Goal: Information Seeking & Learning: Learn about a topic

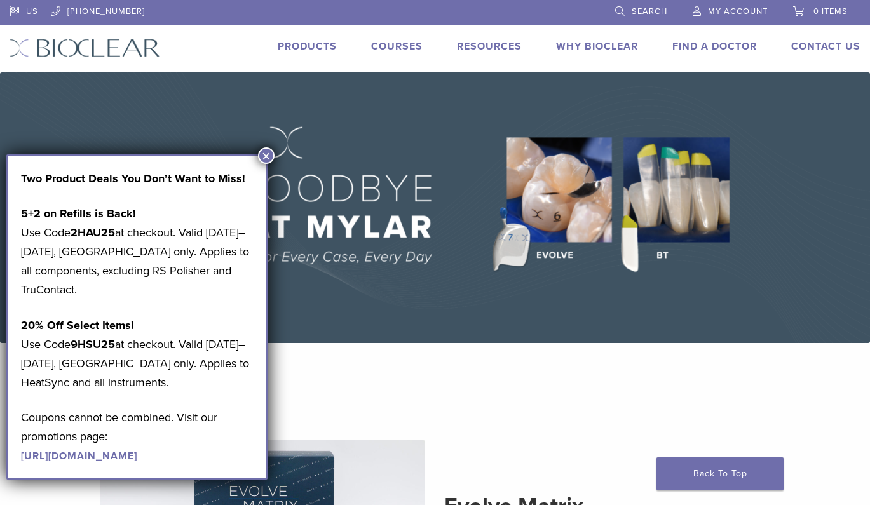
click at [385, 46] on link "Courses" at bounding box center [396, 46] width 51 height 13
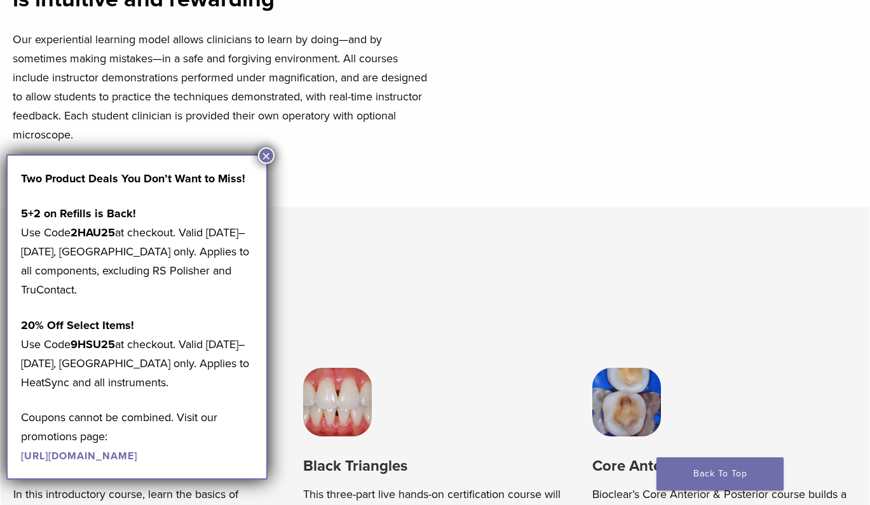
scroll to position [555, 0]
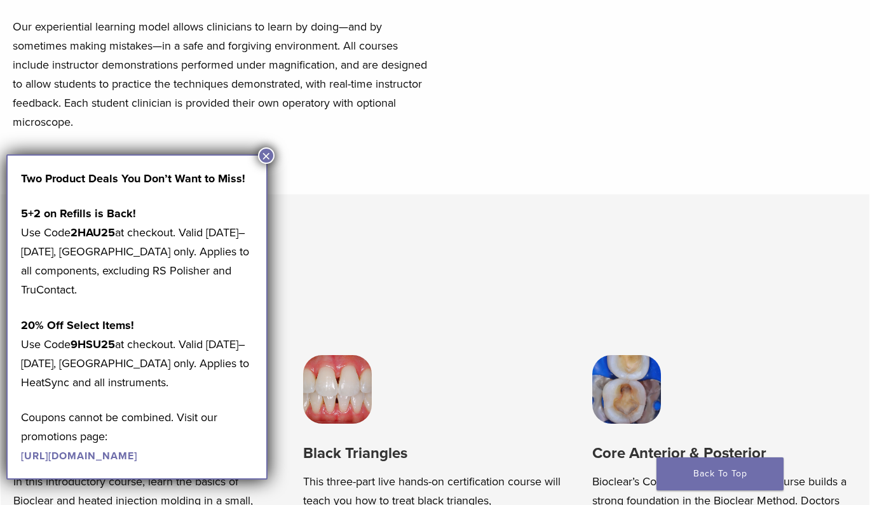
click at [266, 158] on button "×" at bounding box center [266, 155] width 17 height 17
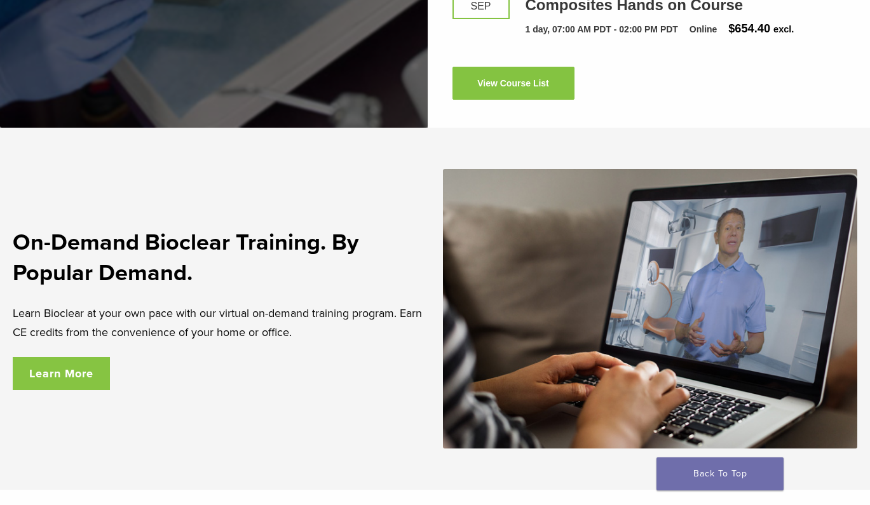
scroll to position [1898, 0]
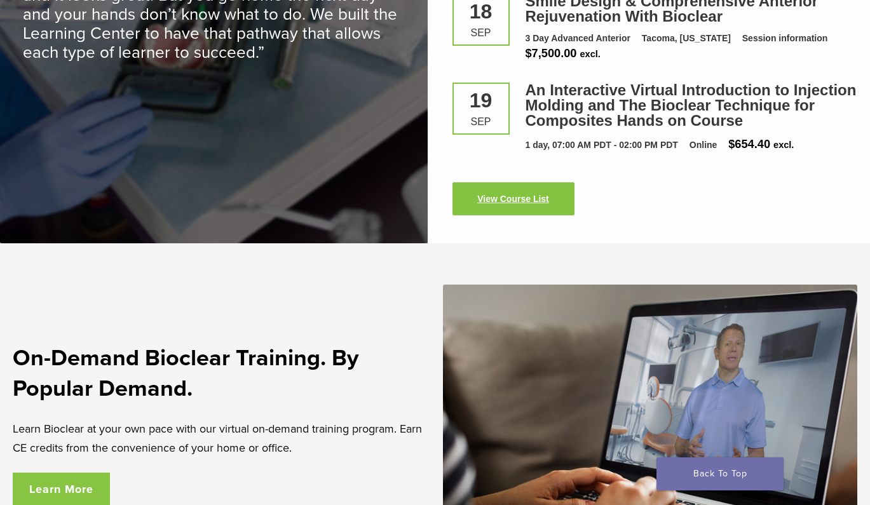
click at [528, 207] on link "View Course List" at bounding box center [514, 198] width 122 height 33
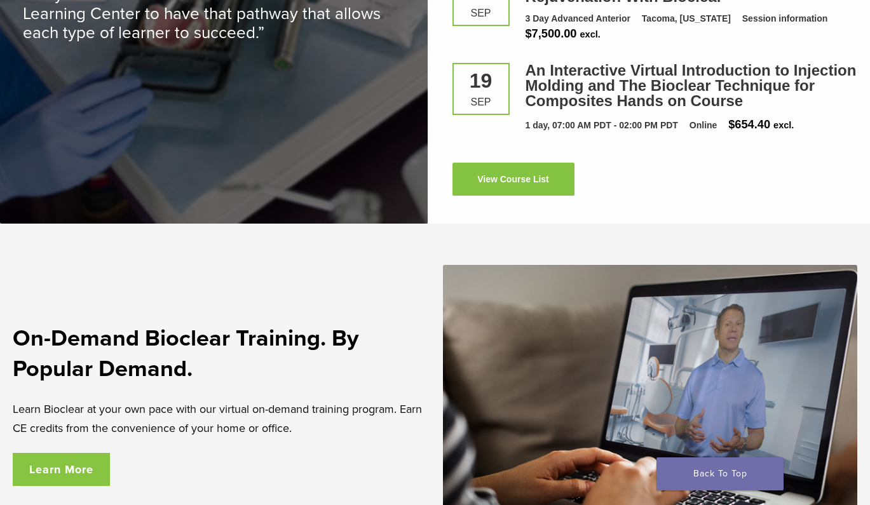
scroll to position [1916, 0]
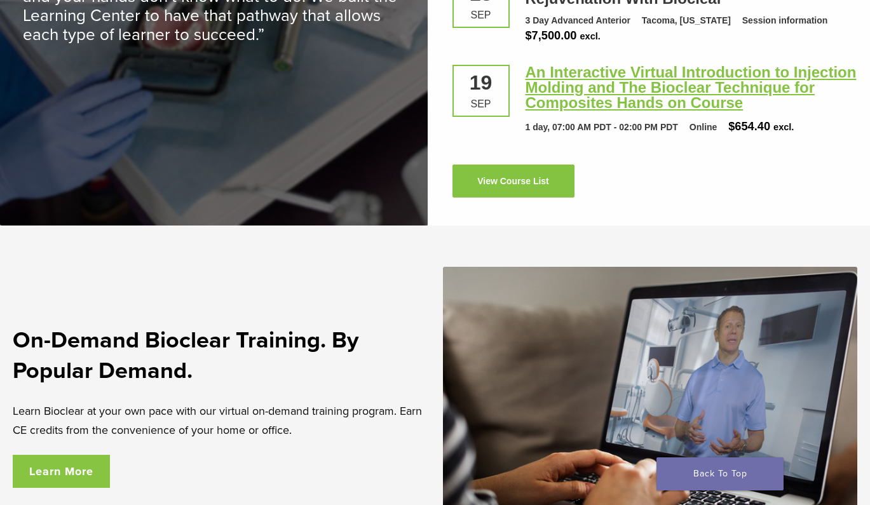
click at [596, 91] on link "An Interactive Virtual Introduction to Injection Molding and The Bioclear Techn…" at bounding box center [691, 88] width 331 height 48
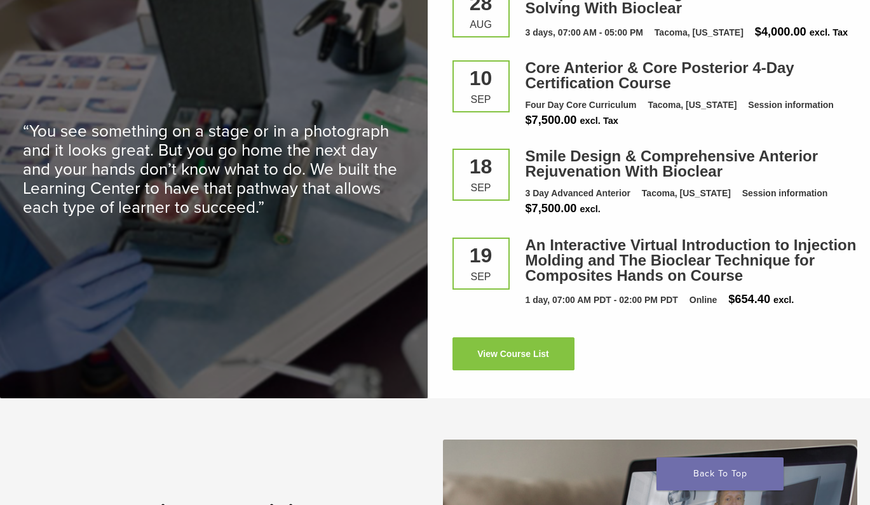
scroll to position [1740, 0]
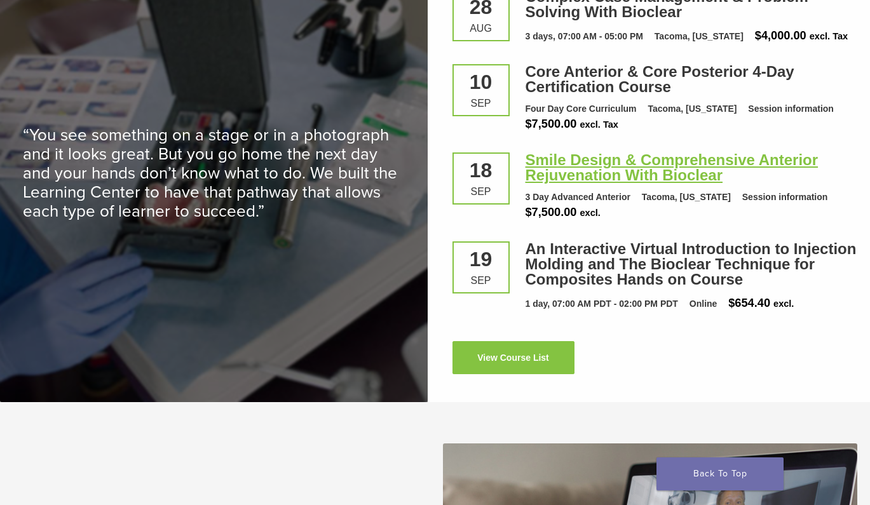
click at [604, 168] on link "Smile Design & Comprehensive Anterior Rejuvenation With Bioclear" at bounding box center [672, 167] width 293 height 32
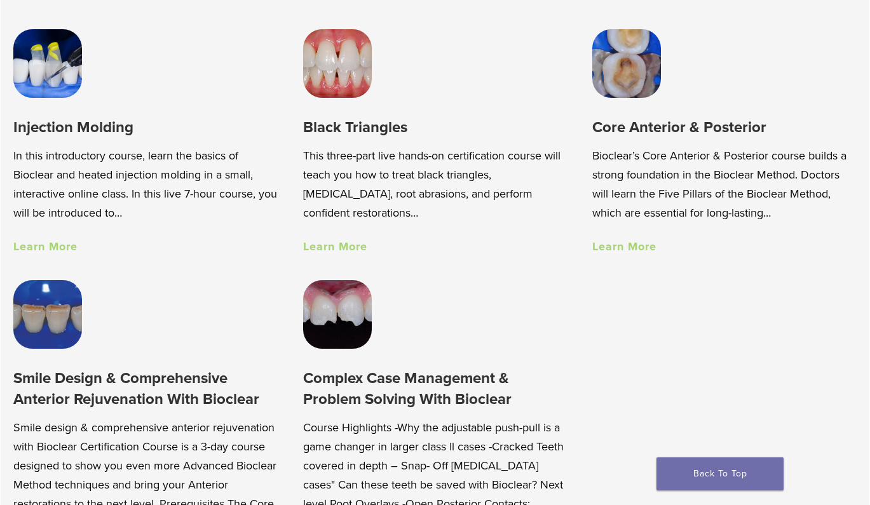
scroll to position [892, 0]
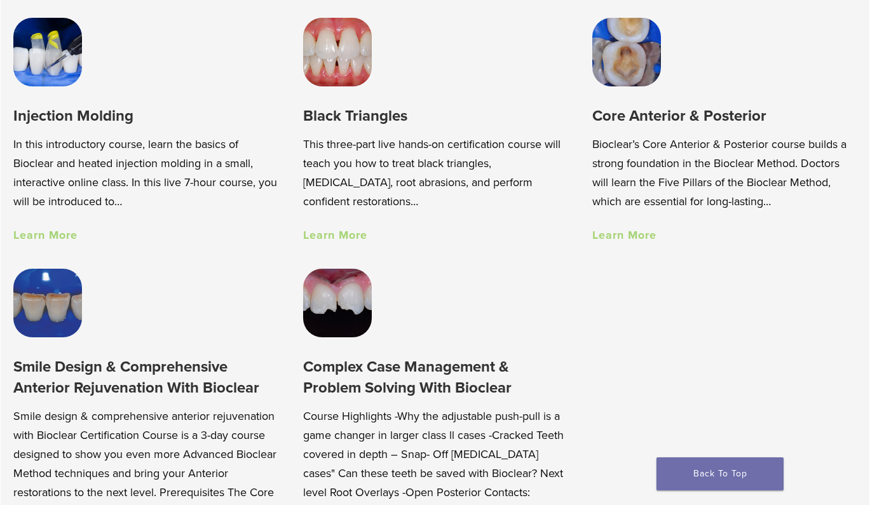
click at [48, 236] on link "Learn More" at bounding box center [45, 235] width 64 height 14
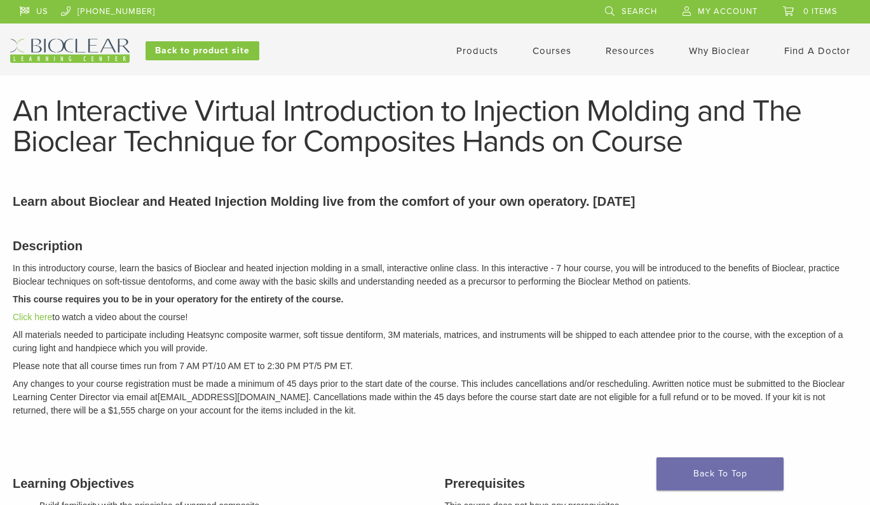
click at [471, 51] on link "Products" at bounding box center [477, 50] width 42 height 11
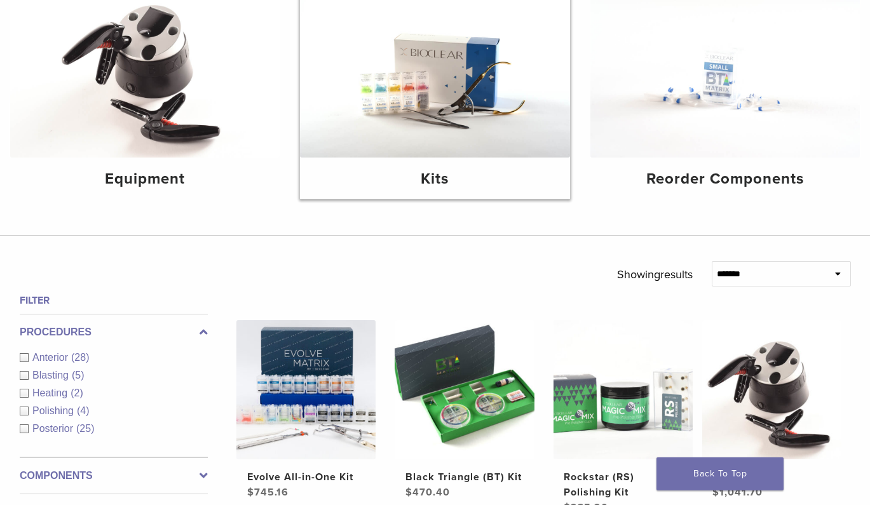
scroll to position [252, 0]
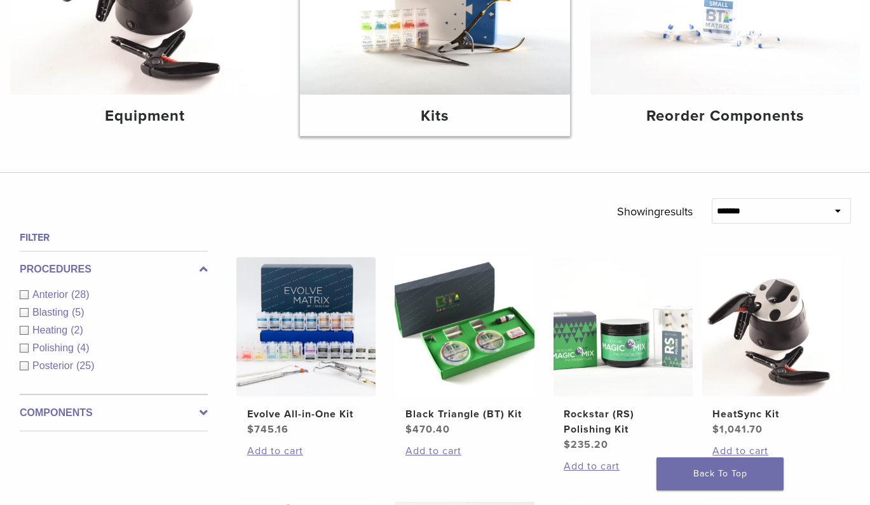
click at [430, 121] on h4 "Kits" at bounding box center [434, 116] width 249 height 23
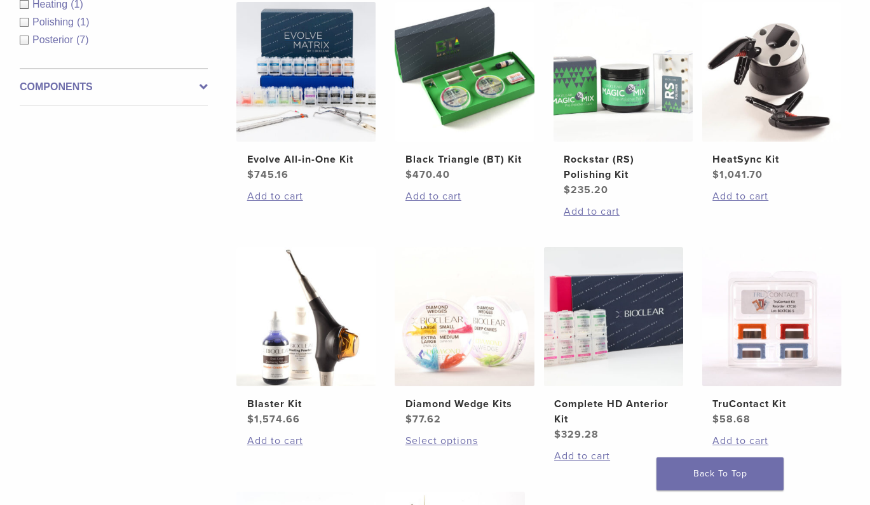
scroll to position [287, 0]
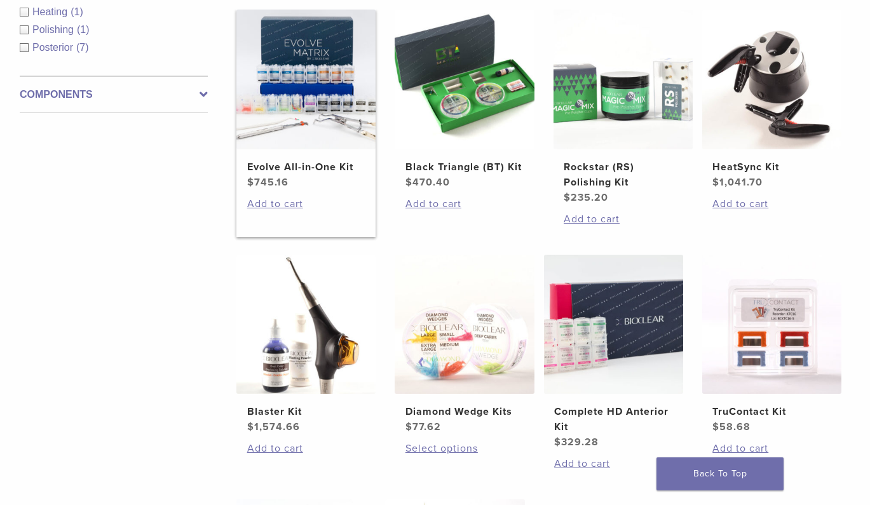
click at [287, 174] on h2 "Evolve All-in-One Kit" at bounding box center [306, 167] width 118 height 15
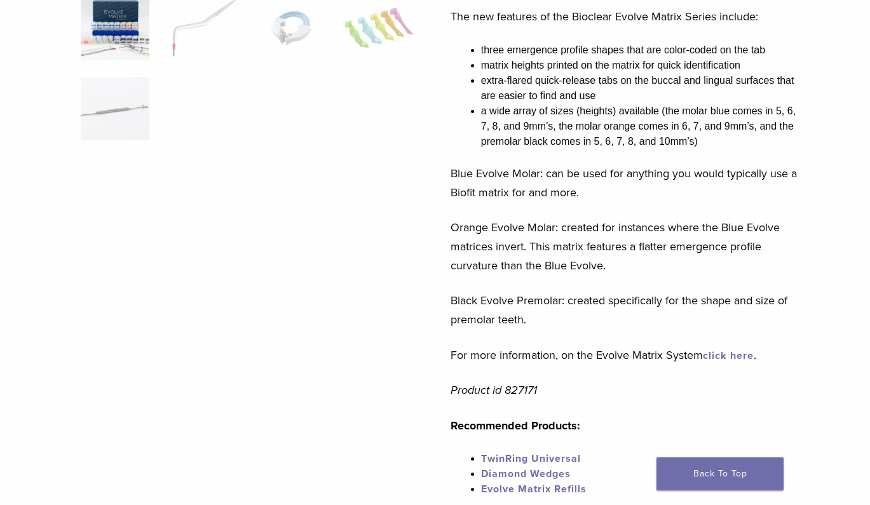
scroll to position [352, 0]
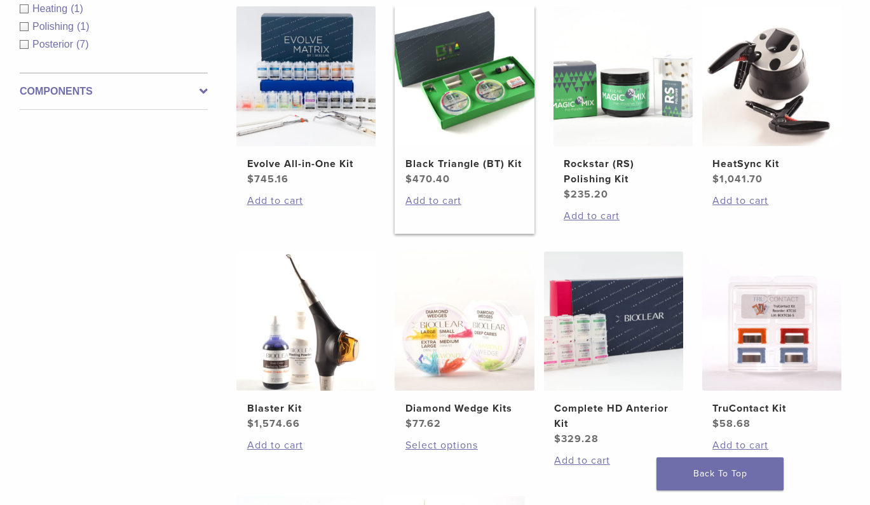
scroll to position [283, 0]
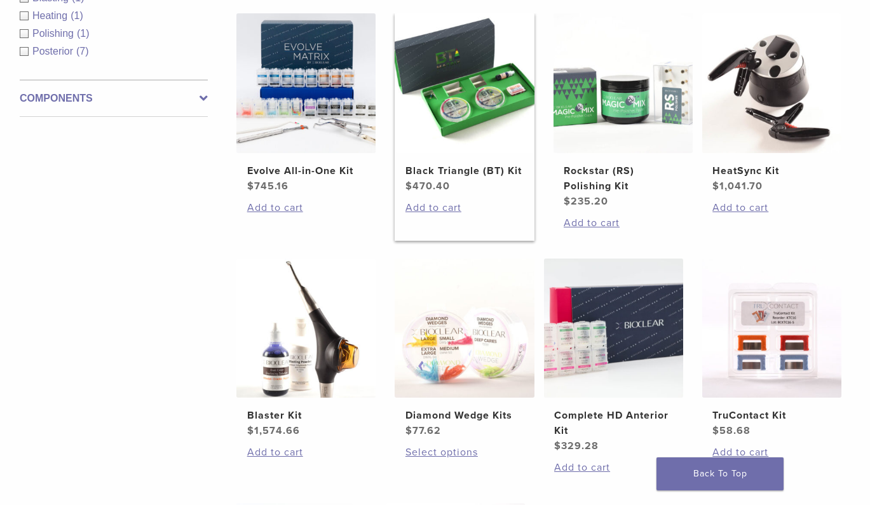
click at [463, 131] on img at bounding box center [464, 82] width 139 height 139
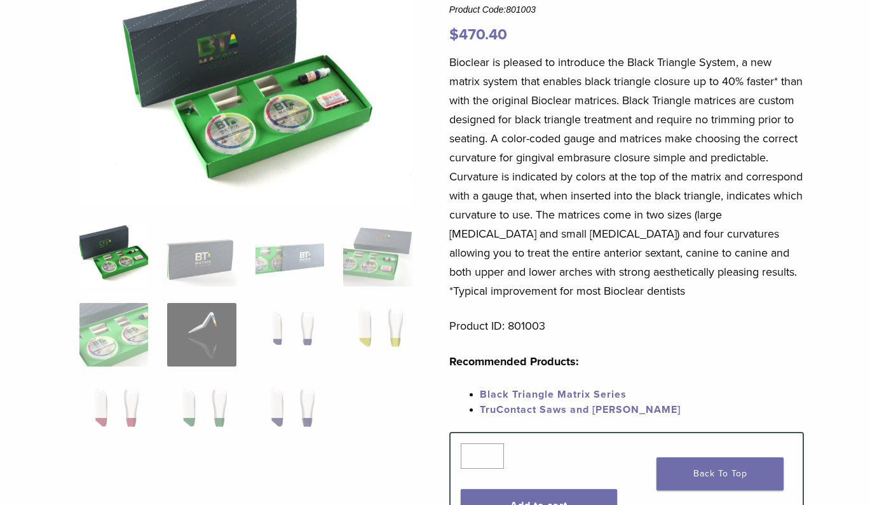
scroll to position [168, 1]
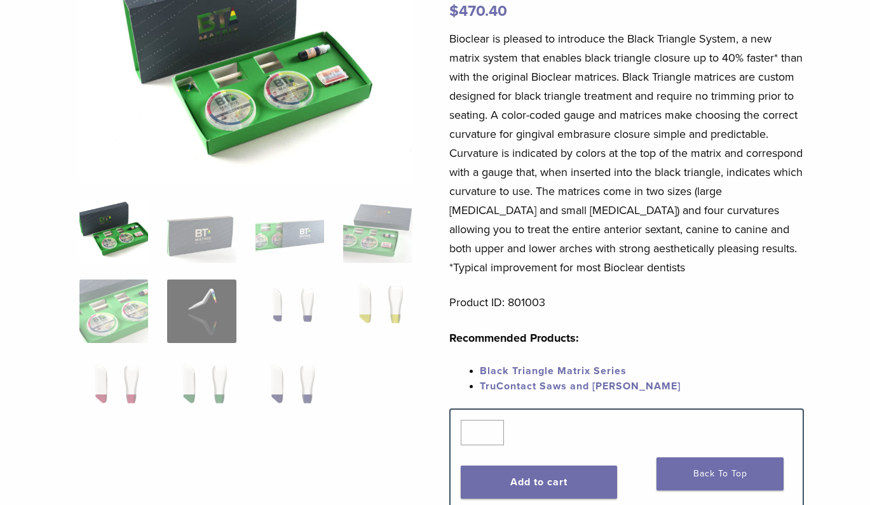
click at [118, 230] on img at bounding box center [113, 232] width 69 height 64
click at [187, 295] on img at bounding box center [201, 312] width 69 height 64
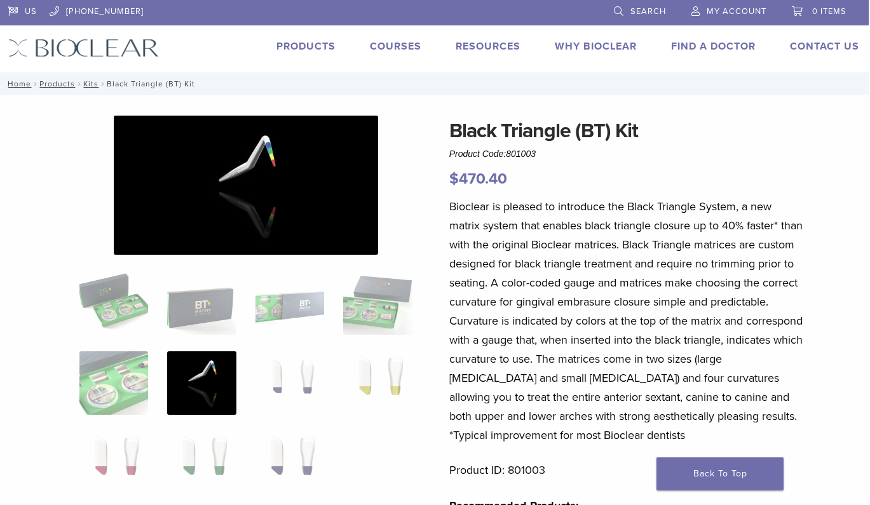
scroll to position [0, 1]
click at [93, 392] on img at bounding box center [113, 383] width 69 height 64
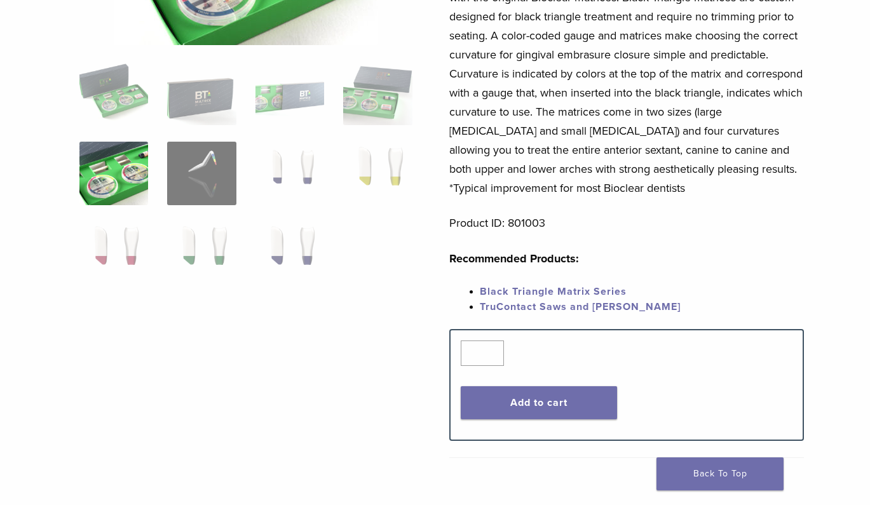
scroll to position [254, 1]
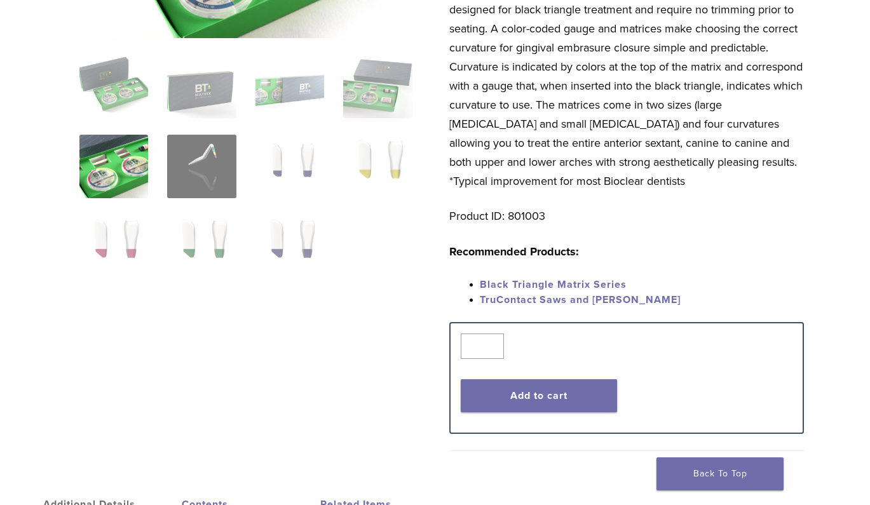
click at [520, 285] on link "Black Triangle Matrix Series" at bounding box center [553, 284] width 147 height 13
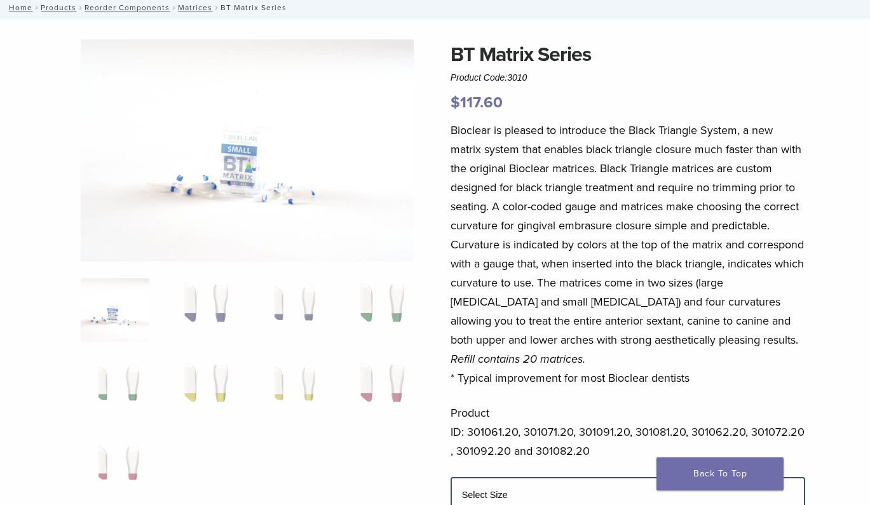
scroll to position [81, 0]
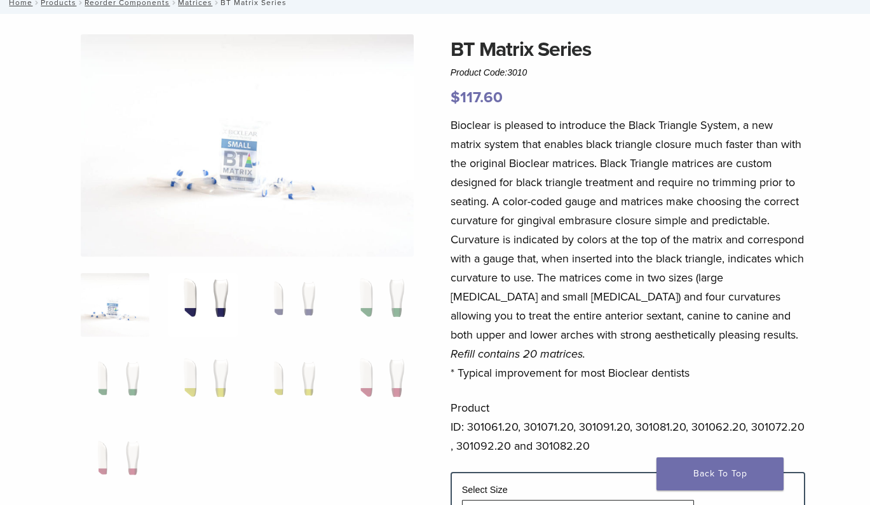
click at [220, 315] on img at bounding box center [202, 305] width 69 height 64
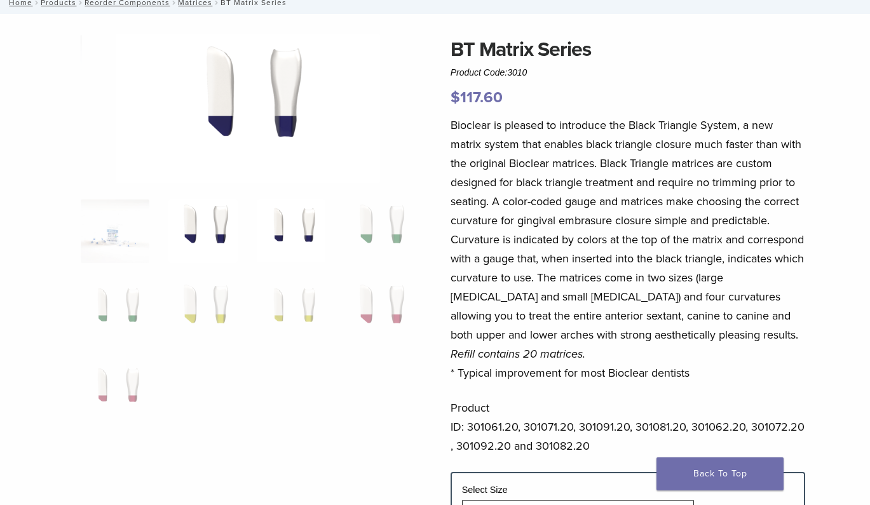
click at [281, 250] on img at bounding box center [291, 232] width 69 height 64
click at [344, 242] on ol at bounding box center [247, 320] width 352 height 240
click at [400, 238] on img at bounding box center [378, 232] width 69 height 64
click at [289, 306] on img at bounding box center [291, 312] width 69 height 64
click at [226, 303] on img at bounding box center [202, 312] width 69 height 64
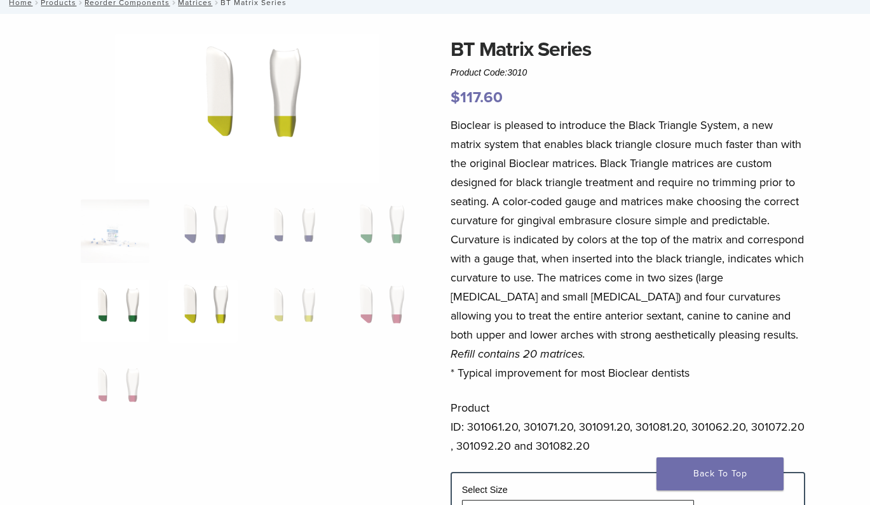
click at [139, 293] on img at bounding box center [115, 312] width 69 height 64
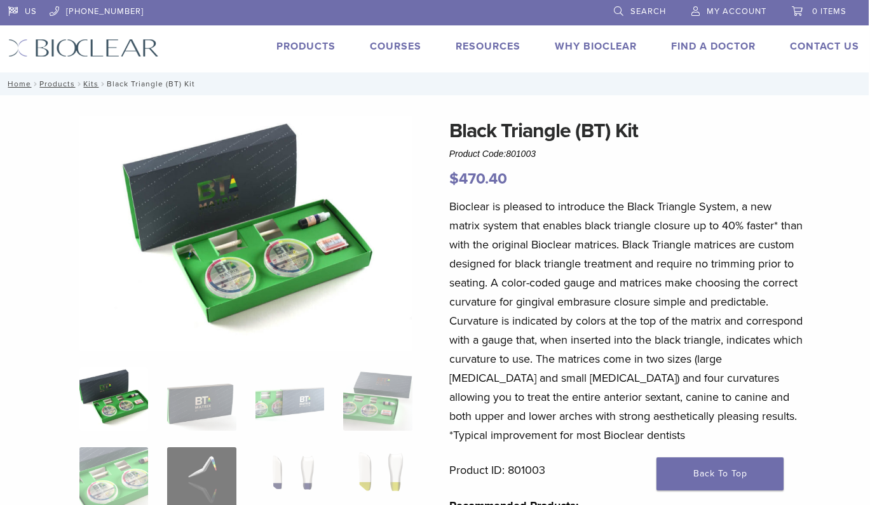
scroll to position [0, 1]
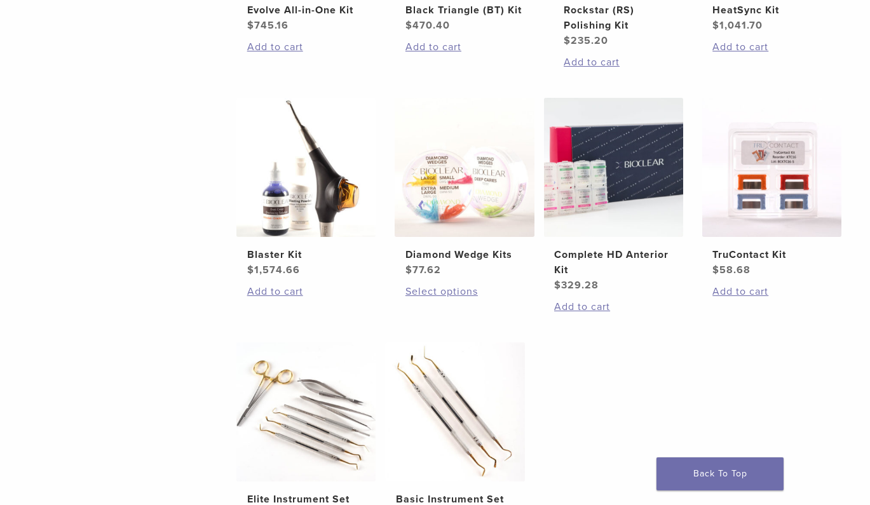
scroll to position [449, 0]
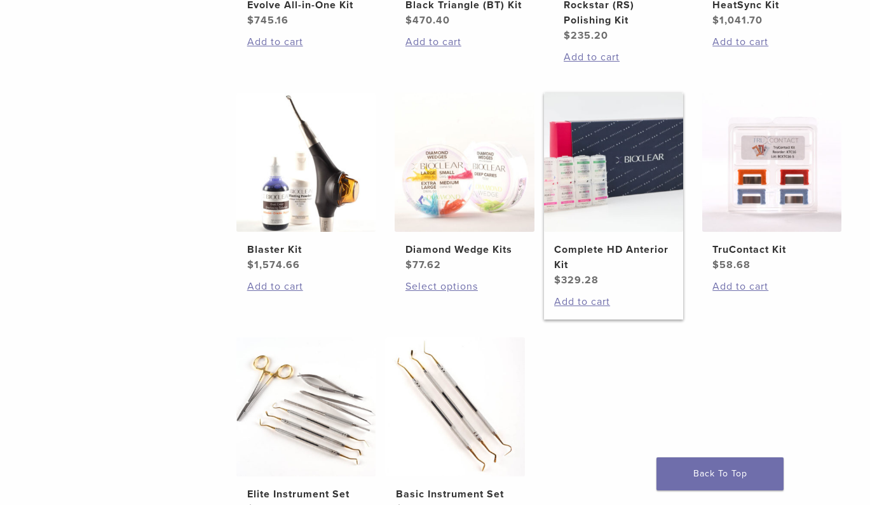
click at [602, 197] on img at bounding box center [613, 162] width 139 height 139
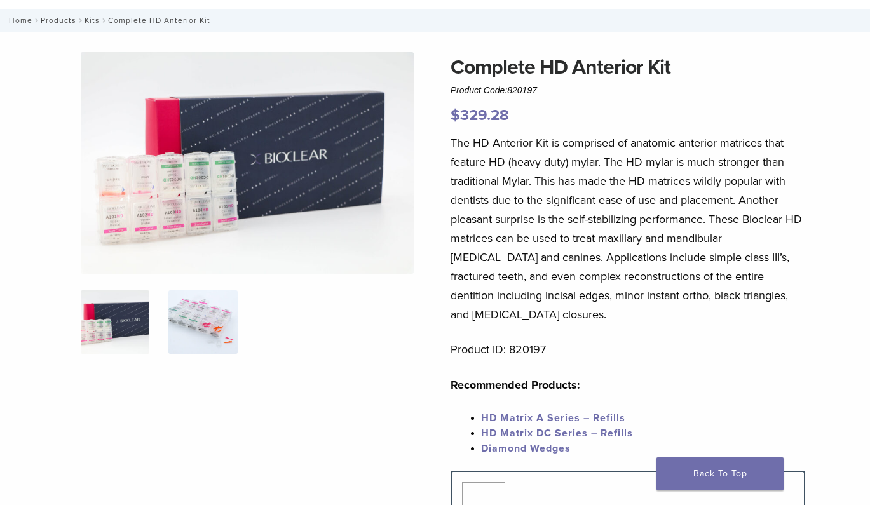
scroll to position [74, 0]
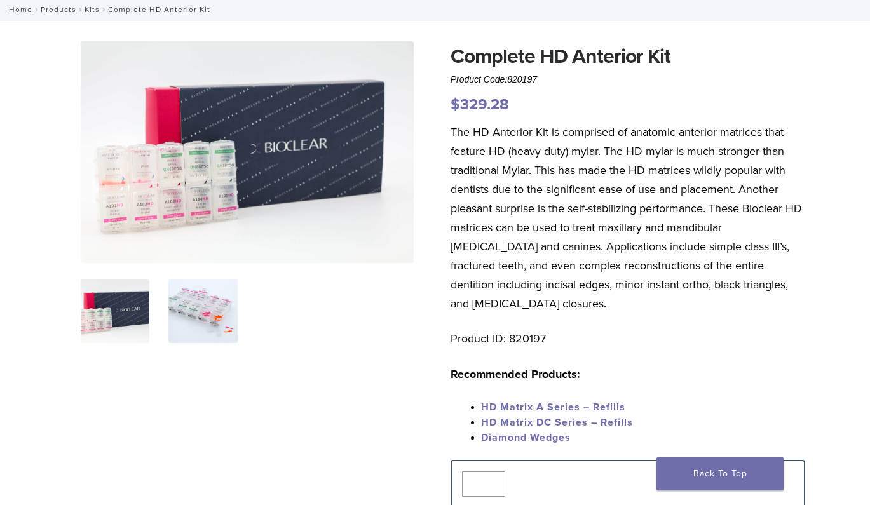
click at [216, 303] on img at bounding box center [202, 312] width 69 height 64
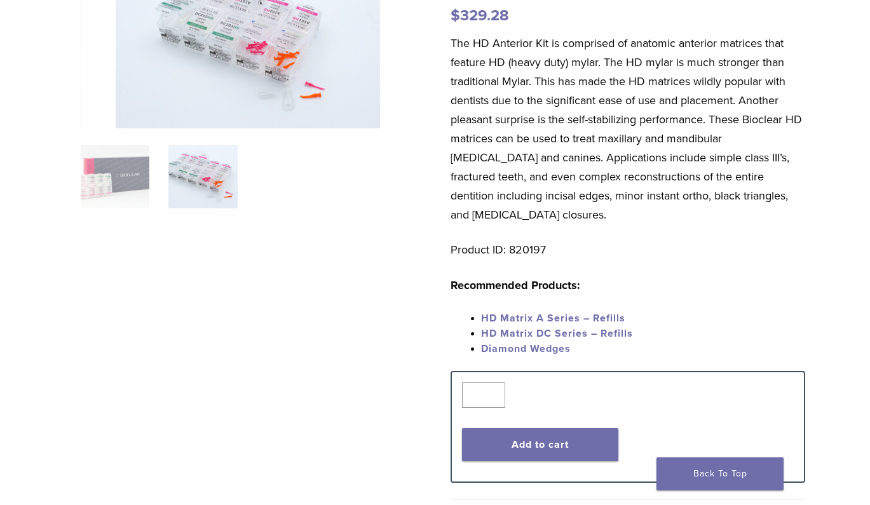
scroll to position [170, 0]
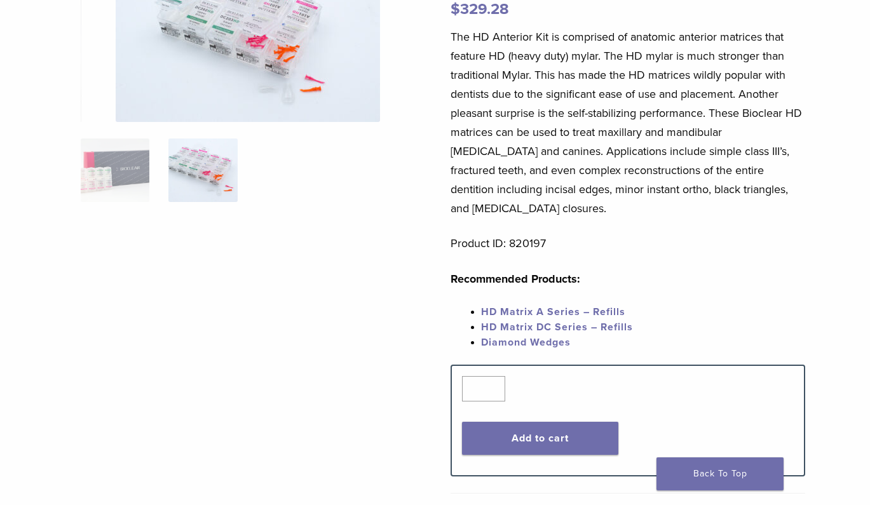
click at [507, 306] on link "HD Matrix A Series – Refills" at bounding box center [553, 312] width 144 height 13
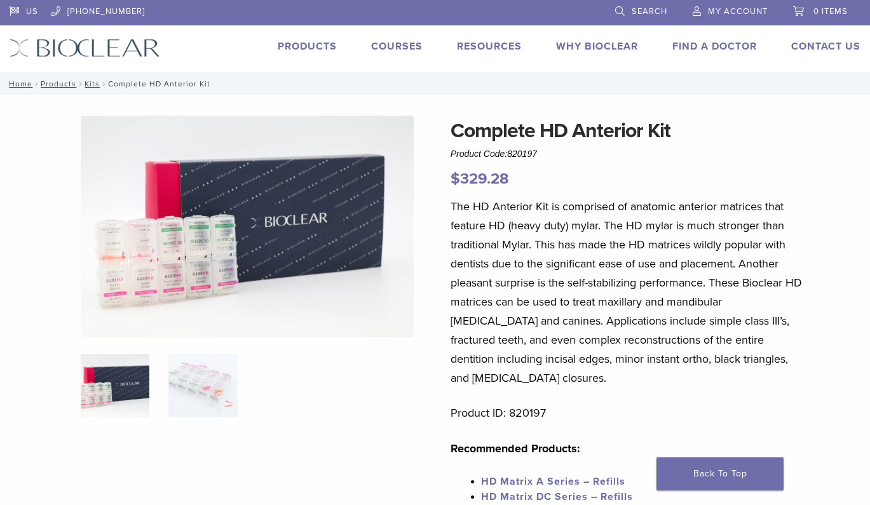
scroll to position [40, 0]
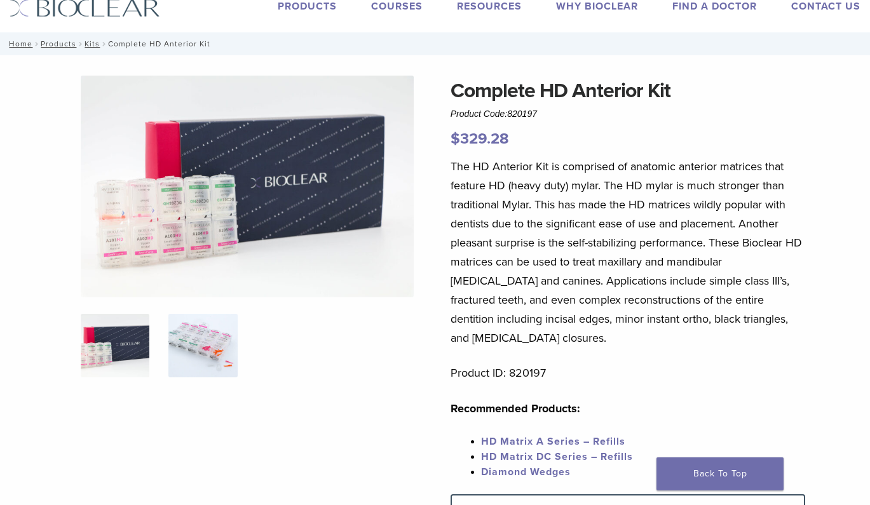
click at [209, 329] on img at bounding box center [202, 346] width 69 height 64
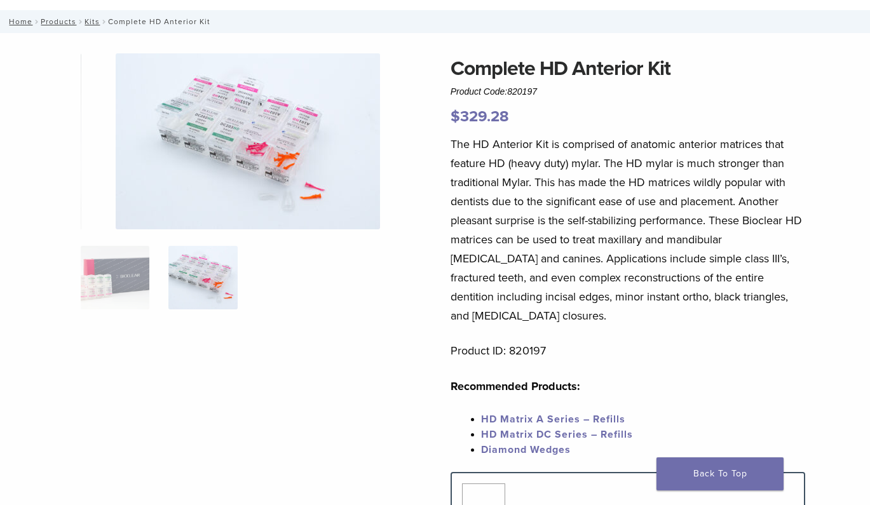
scroll to position [66, 0]
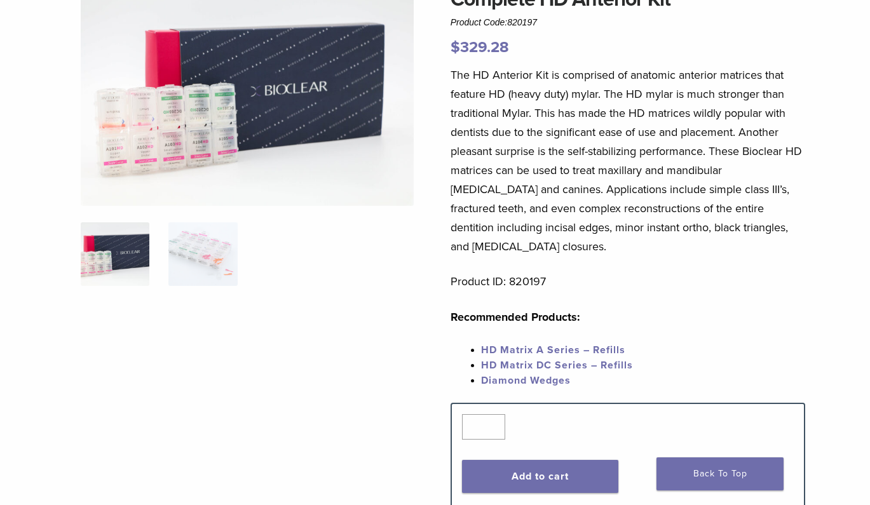
scroll to position [128, 0]
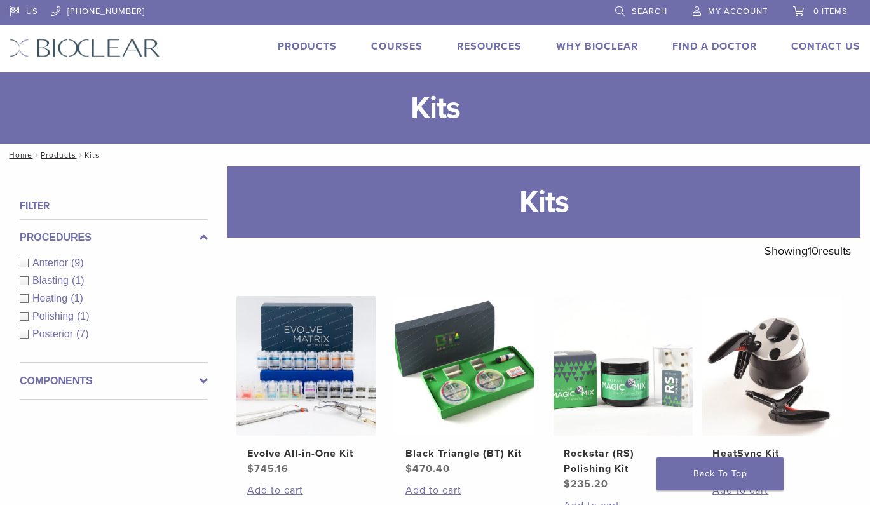
scroll to position [449, 0]
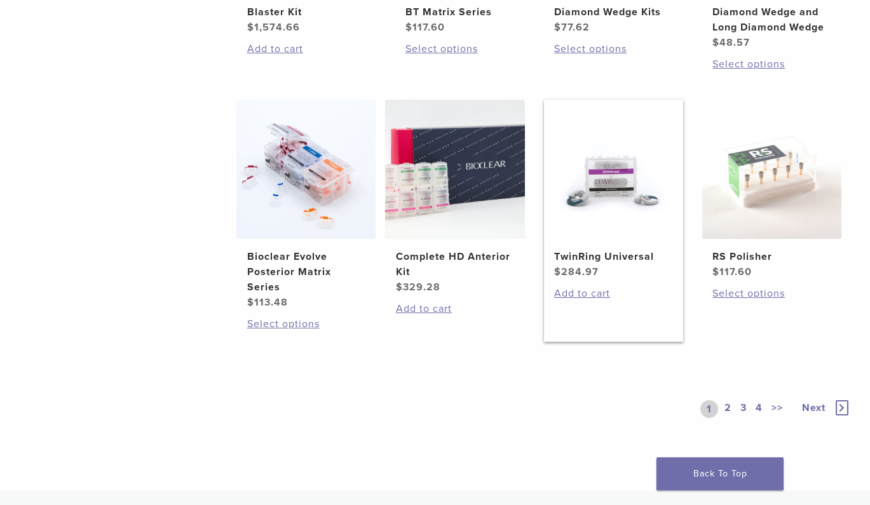
scroll to position [912, 0]
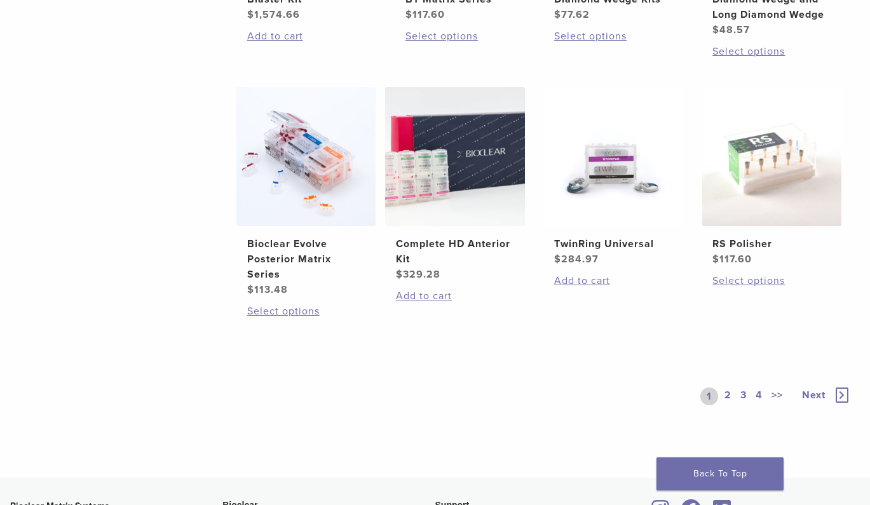
click at [726, 405] on link "2" at bounding box center [728, 397] width 12 height 18
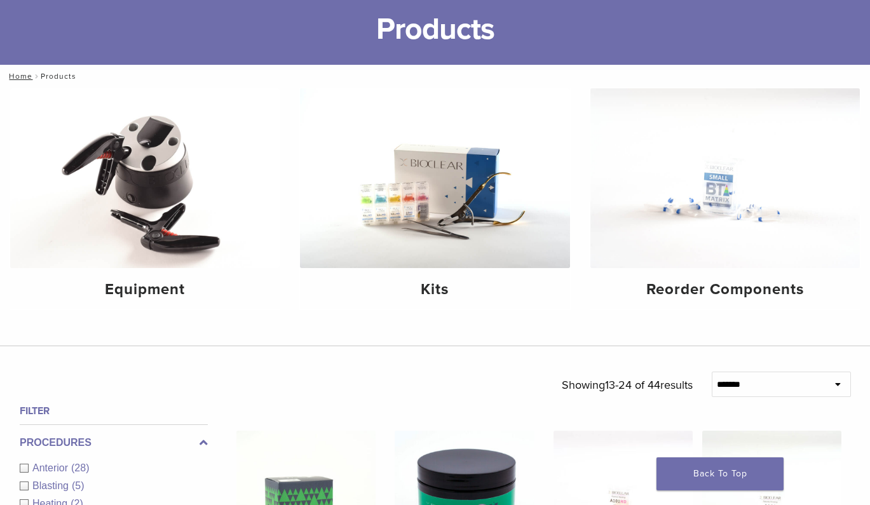
scroll to position [29, 0]
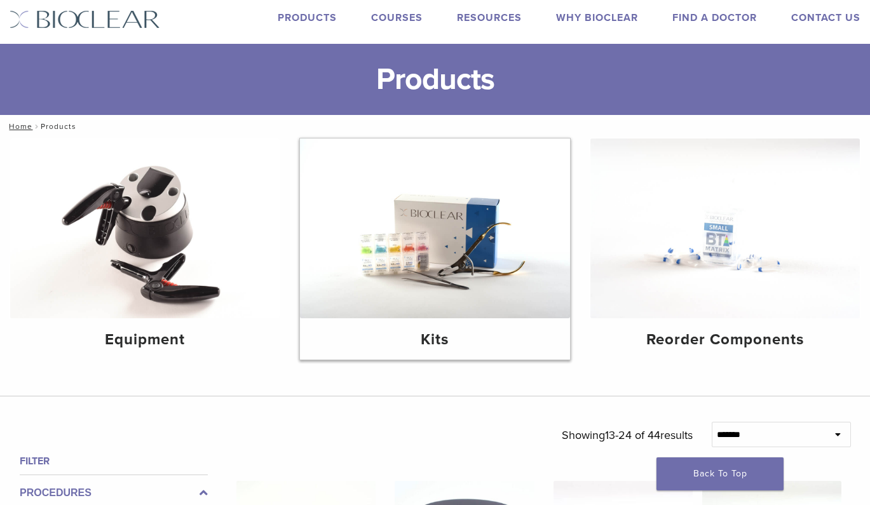
click at [400, 330] on h4 "Kits" at bounding box center [434, 340] width 249 height 23
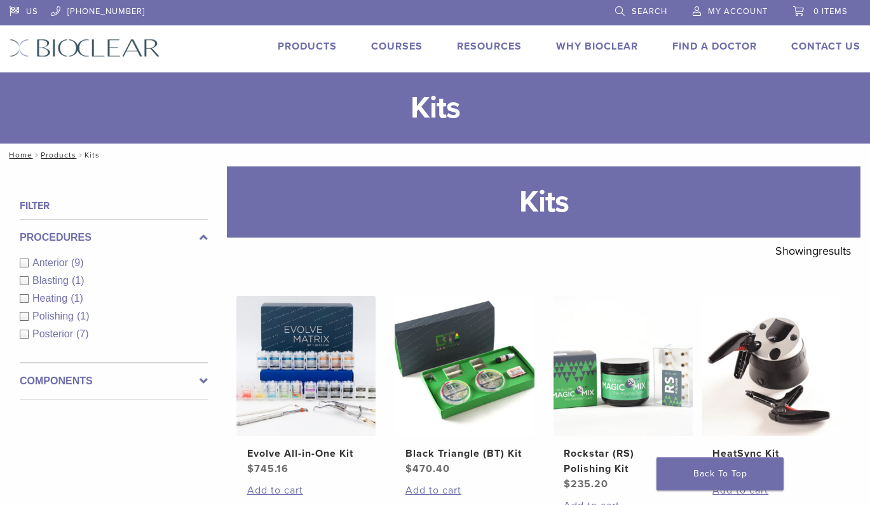
click at [583, 48] on link "Why Bioclear" at bounding box center [597, 46] width 82 height 13
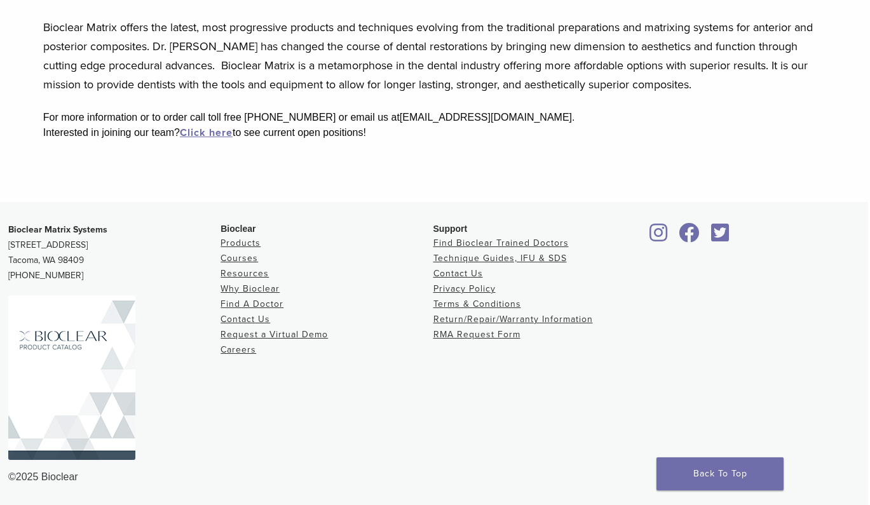
scroll to position [412, 2]
